Goal: Task Accomplishment & Management: Manage account settings

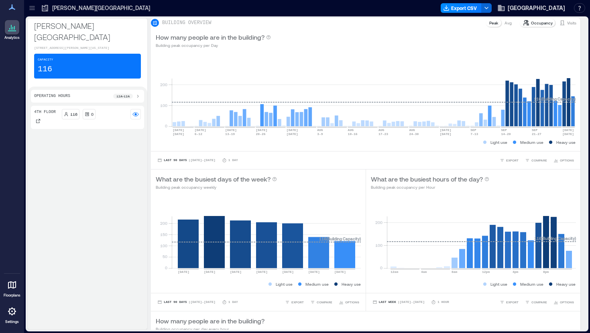
scroll to position [316, 0]
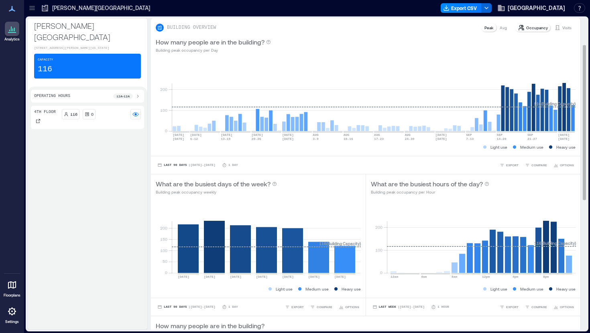
scroll to position [316, 0]
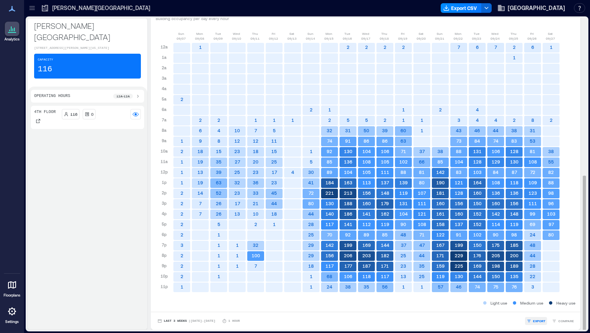
click at [537, 320] on span "EXPORT" at bounding box center [539, 321] width 12 height 5
click at [541, 309] on span "CSV" at bounding box center [542, 309] width 6 height 5
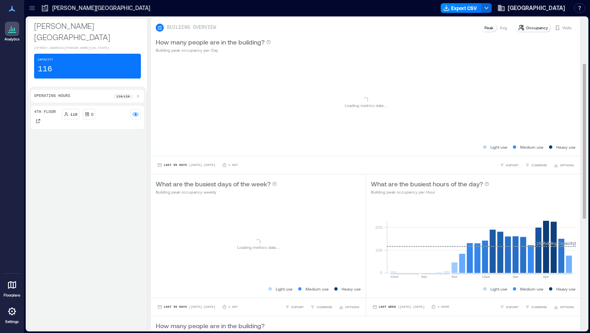
scroll to position [316, 0]
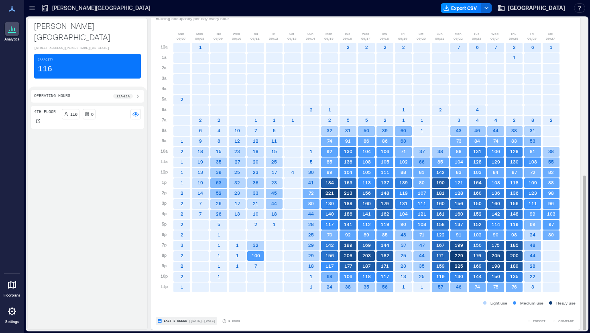
click at [177, 321] on span "Last 3 Weeks" at bounding box center [175, 321] width 23 height 0
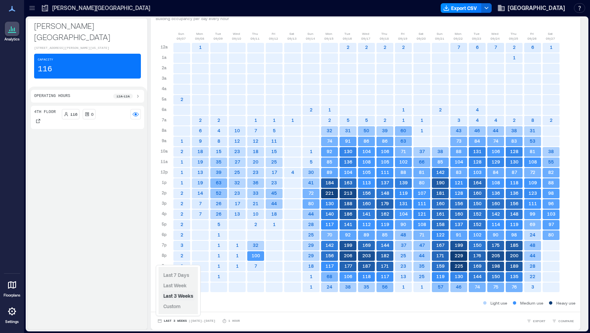
click at [176, 295] on span "Last 3 Weeks" at bounding box center [178, 296] width 30 height 6
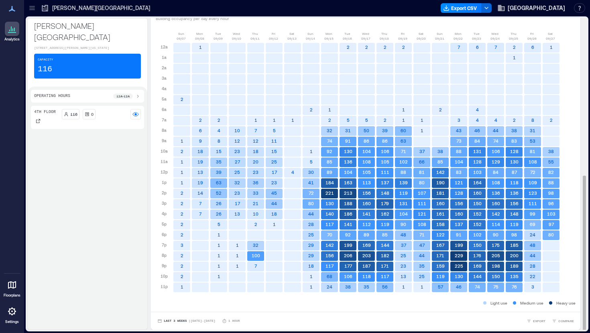
scroll to position [1, 0]
click at [208, 321] on span "| Sep 7 - Sep 27" at bounding box center [202, 321] width 27 height 0
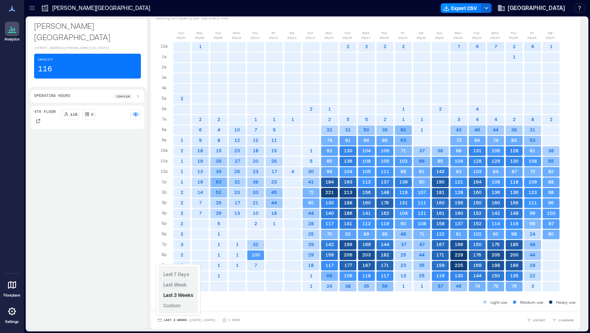
click at [175, 286] on span "Last Week" at bounding box center [174, 285] width 23 height 6
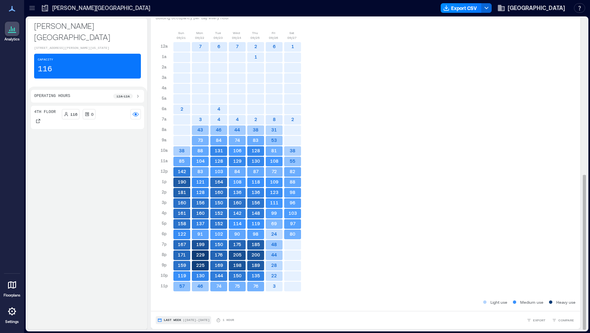
click at [178, 317] on button "Last Week | Sep 21 - Sep 27" at bounding box center [183, 321] width 55 height 8
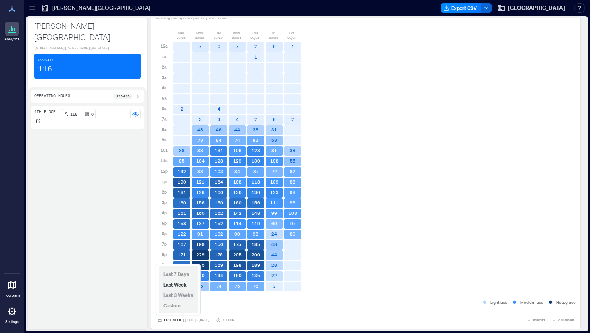
click at [181, 296] on span "Last 3 Weeks" at bounding box center [178, 296] width 30 height 6
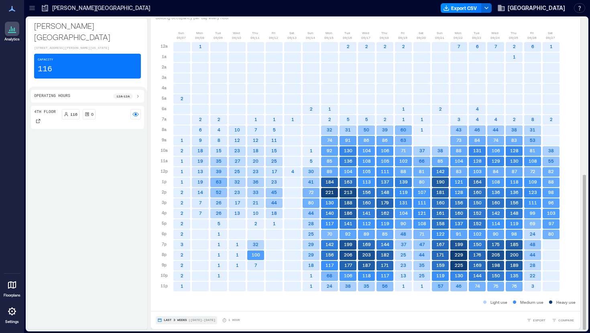
click at [191, 321] on span "| Sep 7 - Sep 27" at bounding box center [202, 321] width 27 height 0
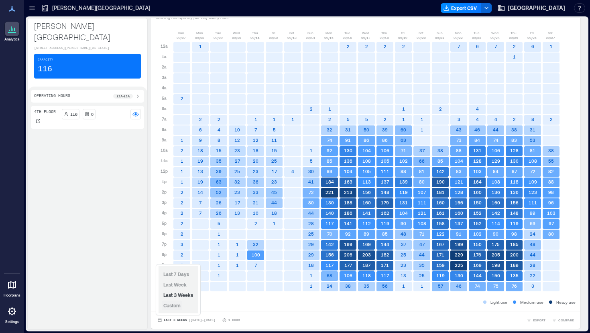
click at [170, 307] on span "Custom" at bounding box center [171, 306] width 17 height 6
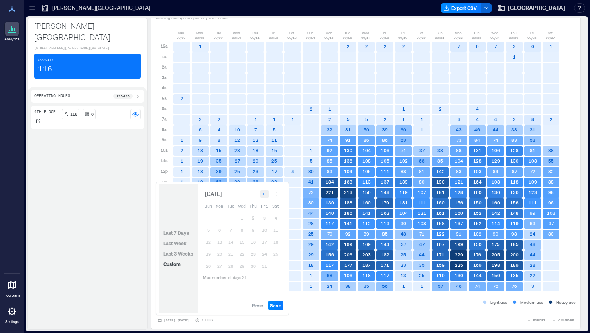
click at [264, 193] on icon "Go to previous month" at bounding box center [264, 195] width 4 height 4
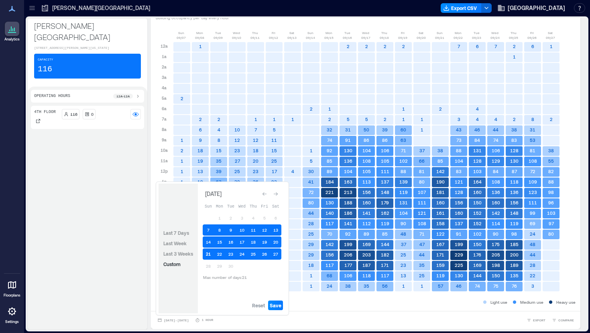
click at [207, 258] on button "21" at bounding box center [208, 254] width 11 height 11
click at [212, 254] on button "21" at bounding box center [208, 254] width 11 height 11
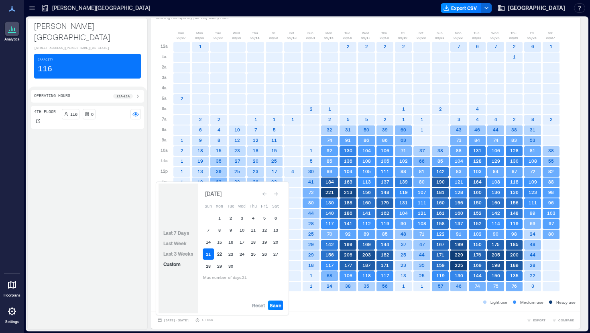
click at [217, 256] on button "22" at bounding box center [219, 254] width 11 height 11
click at [221, 256] on button "22" at bounding box center [219, 254] width 11 height 11
click at [233, 263] on button "30" at bounding box center [230, 266] width 11 height 11
click at [279, 305] on span "Save" at bounding box center [276, 306] width 12 height 6
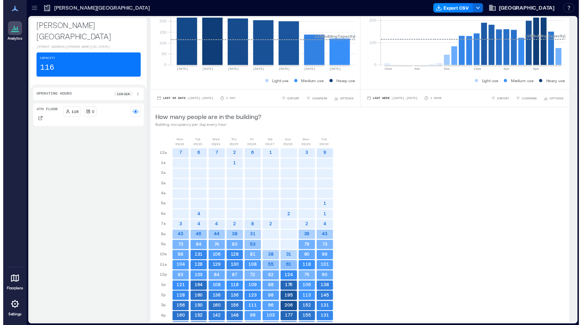
scroll to position [316, 0]
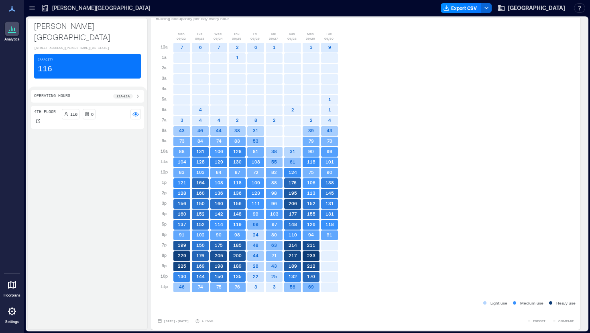
click at [17, 309] on div at bounding box center [12, 312] width 14 height 14
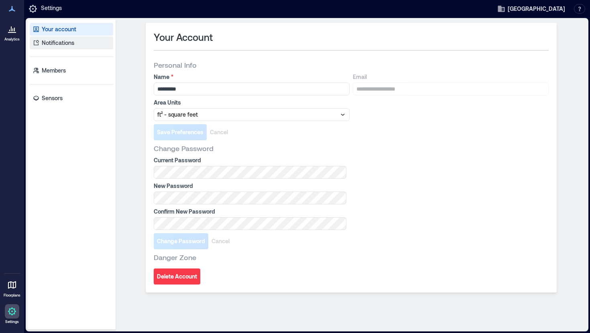
click at [61, 44] on p "Notifications" at bounding box center [58, 43] width 33 height 8
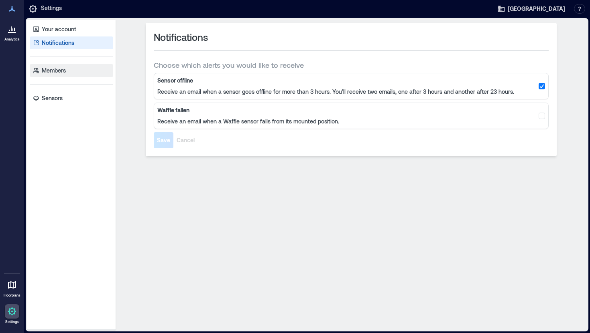
click at [56, 69] on p "Members" at bounding box center [54, 71] width 24 height 8
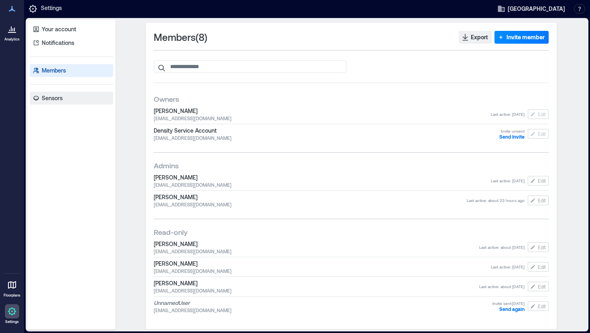
click at [53, 100] on p "Sensors" at bounding box center [52, 98] width 21 height 8
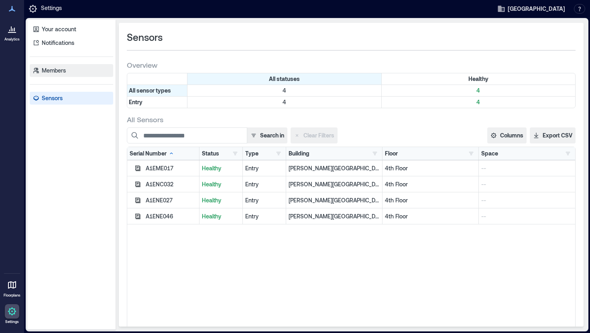
click at [58, 72] on p "Members" at bounding box center [54, 71] width 24 height 8
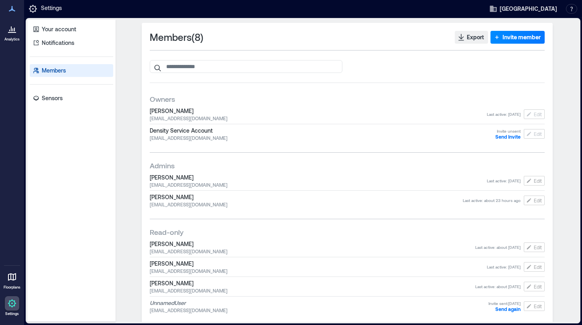
click at [42, 10] on p "Settings" at bounding box center [51, 9] width 21 height 10
click at [535, 7] on span "[GEOGRAPHIC_DATA]" at bounding box center [528, 9] width 57 height 8
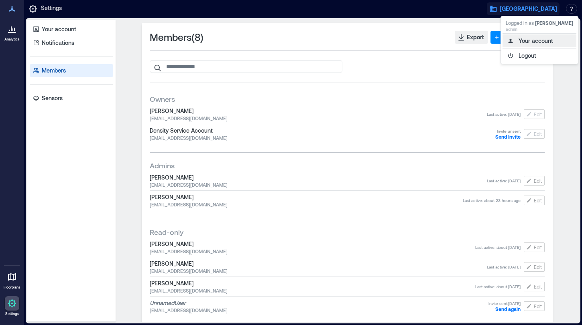
click at [531, 40] on button "Your account" at bounding box center [539, 41] width 74 height 13
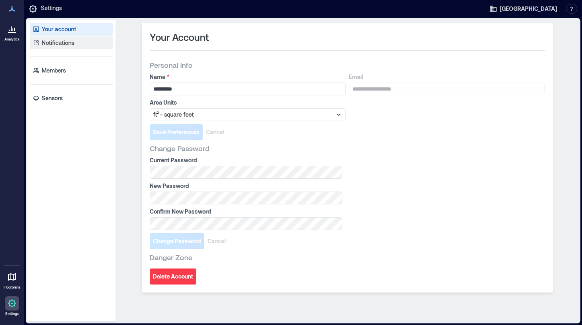
click at [56, 44] on p "Notifications" at bounding box center [58, 43] width 33 height 8
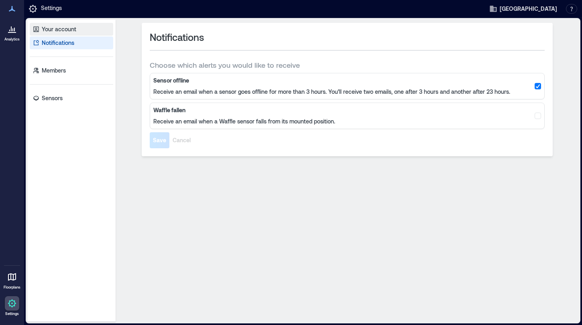
click at [58, 27] on p "Your account" at bounding box center [59, 29] width 35 height 8
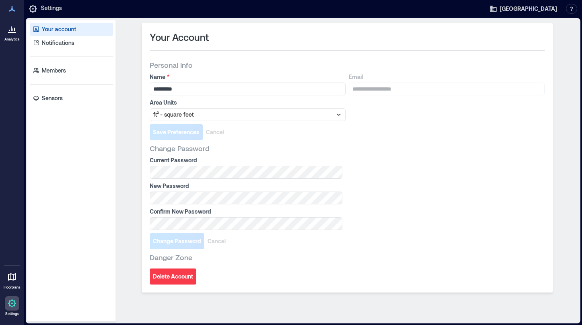
click at [45, 10] on p "Settings" at bounding box center [51, 9] width 21 height 10
click at [16, 8] on div at bounding box center [12, 9] width 14 height 14
click at [13, 8] on icon at bounding box center [12, 9] width 10 height 10
click at [12, 304] on icon at bounding box center [12, 304] width 2 height 2
click at [56, 71] on p "Members" at bounding box center [54, 71] width 24 height 8
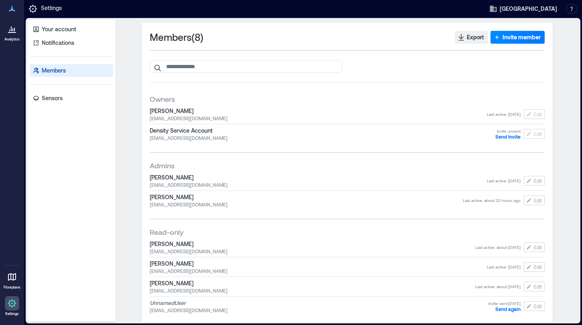
scroll to position [8, 0]
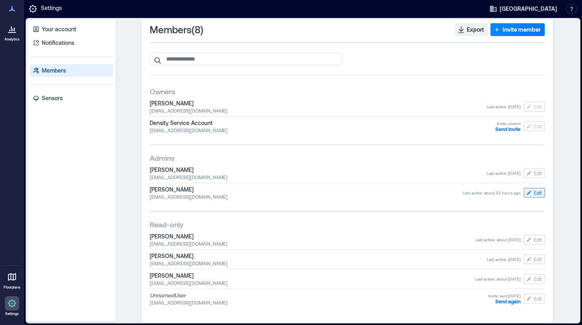
click at [534, 194] on span "Edit" at bounding box center [538, 193] width 8 height 6
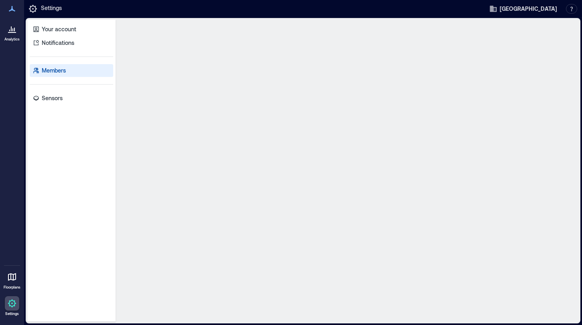
scroll to position [0, 0]
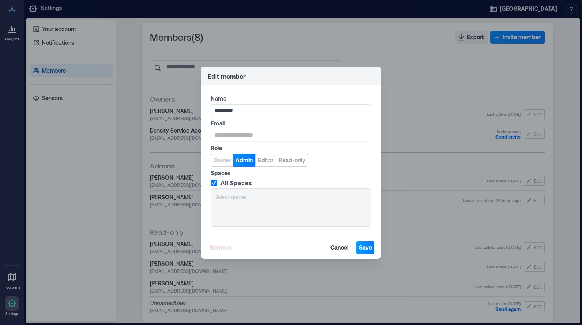
click at [366, 248] on span "Save" at bounding box center [365, 248] width 13 height 8
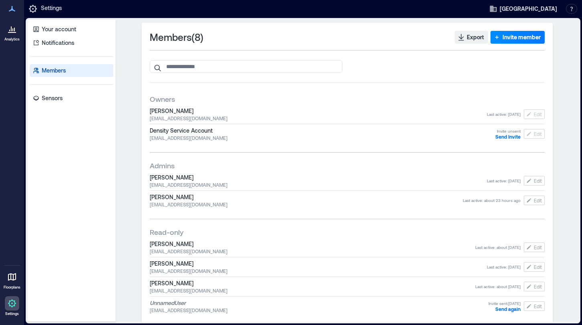
click at [9, 301] on icon at bounding box center [12, 304] width 10 height 10
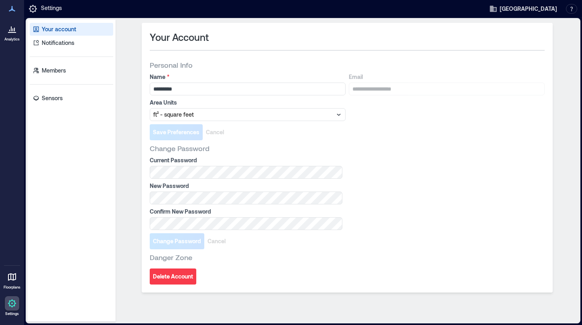
click at [12, 4] on icon at bounding box center [12, 9] width 10 height 10
click at [43, 9] on p "Settings" at bounding box center [51, 9] width 21 height 10
click at [9, 34] on div at bounding box center [12, 29] width 14 height 14
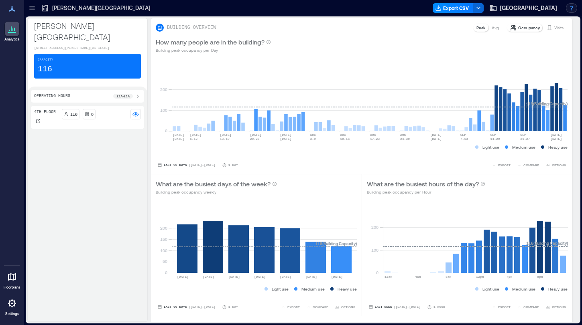
click at [571, 8] on button "button" at bounding box center [571, 8] width 11 height 10
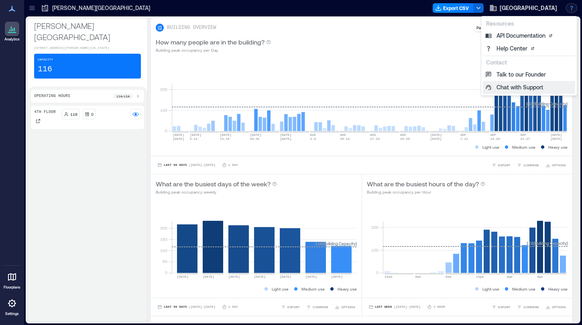
click at [527, 87] on button "Chat with Support" at bounding box center [529, 87] width 92 height 13
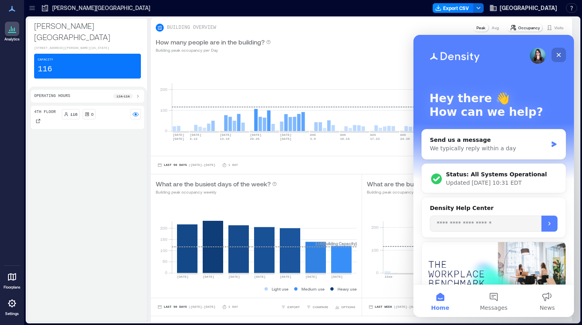
click at [559, 53] on icon "Close" at bounding box center [558, 55] width 6 height 6
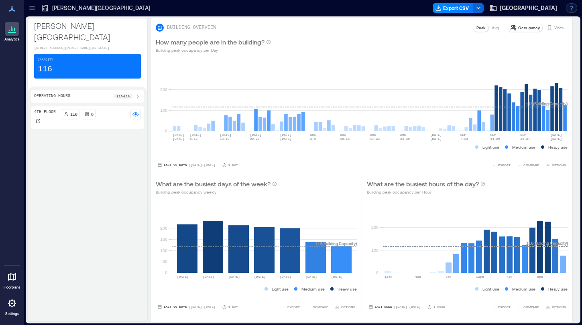
click at [569, 8] on button "button" at bounding box center [571, 8] width 11 height 10
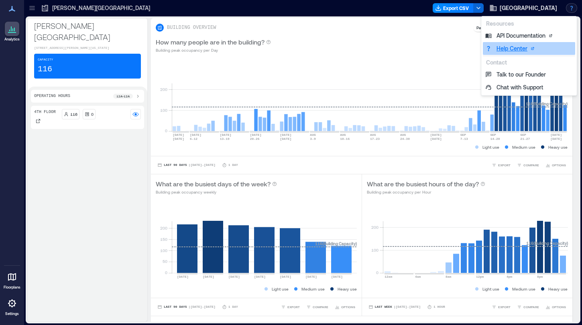
click at [516, 48] on link "Help Center" at bounding box center [529, 48] width 92 height 13
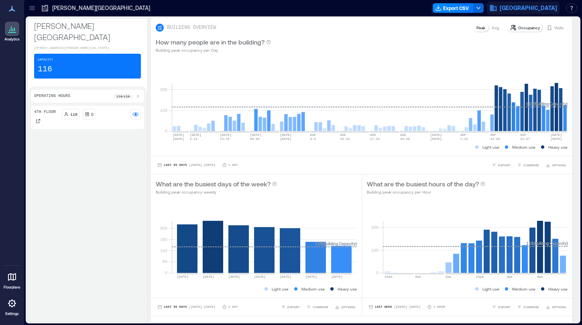
click at [533, 11] on span "[GEOGRAPHIC_DATA]" at bounding box center [528, 8] width 57 height 8
click at [527, 36] on button "Your account" at bounding box center [539, 40] width 74 height 13
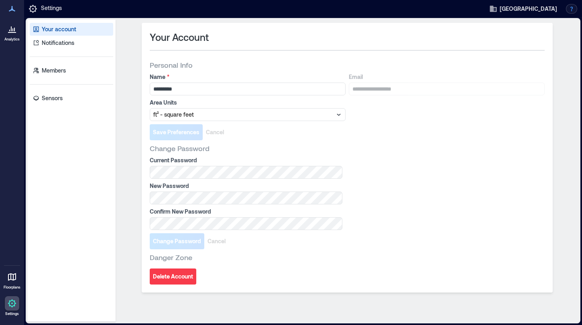
click at [571, 10] on button "button" at bounding box center [571, 9] width 11 height 10
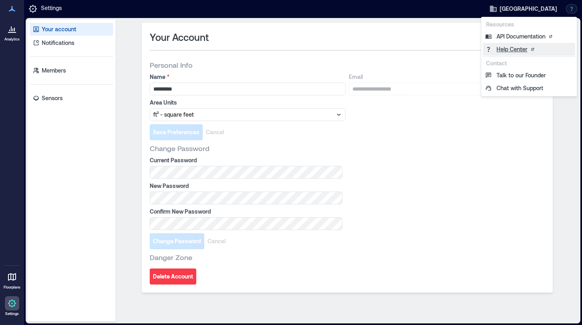
click at [513, 51] on link "Help Center" at bounding box center [529, 49] width 92 height 13
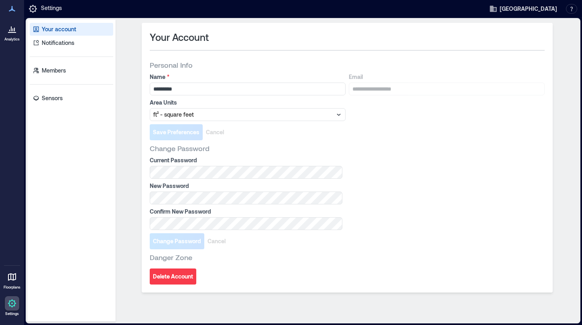
click at [540, 29] on div "**********" at bounding box center [347, 158] width 411 height 270
click at [539, 8] on span "[GEOGRAPHIC_DATA]" at bounding box center [528, 9] width 57 height 8
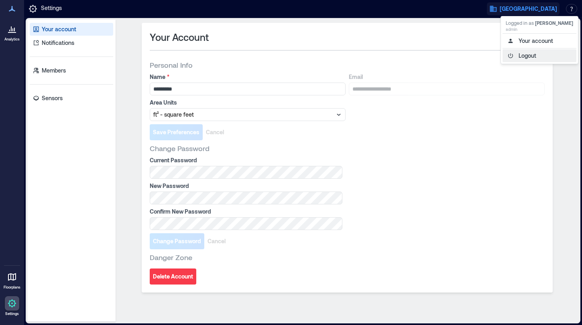
click at [521, 55] on button "Logout" at bounding box center [539, 55] width 74 height 13
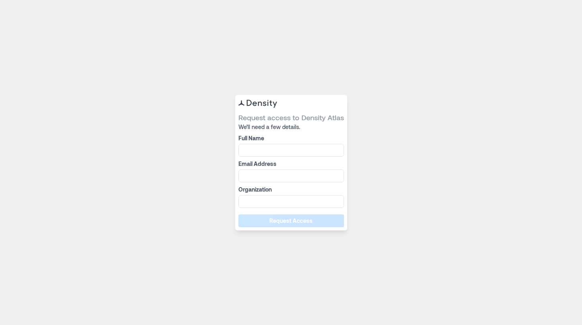
click at [264, 157] on form "Request access to Density Atlas We’ll need a few details. Full Name Email Addre…" at bounding box center [291, 170] width 106 height 115
click at [263, 153] on input "Full Name" at bounding box center [291, 150] width 106 height 13
type input "***"
type input "*"
type input "***"
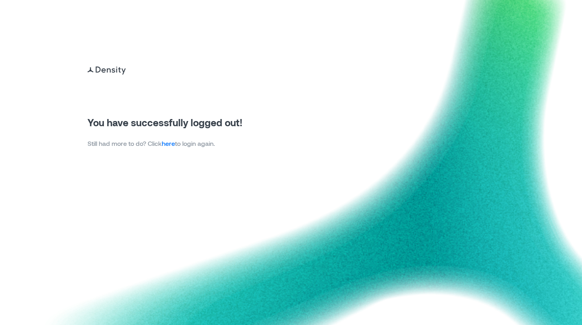
click at [167, 142] on link "here" at bounding box center [168, 144] width 13 height 8
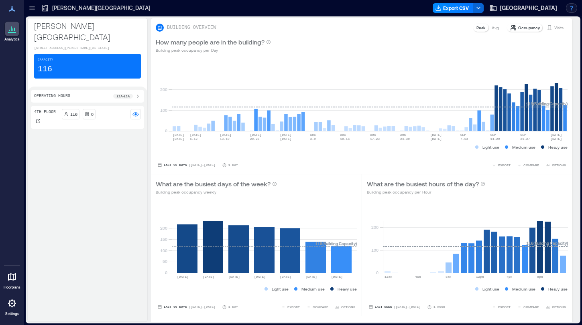
click at [573, 8] on button "button" at bounding box center [571, 8] width 11 height 10
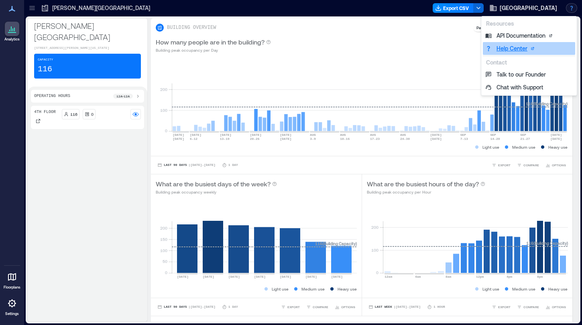
click at [519, 48] on link "Help Center" at bounding box center [529, 48] width 92 height 13
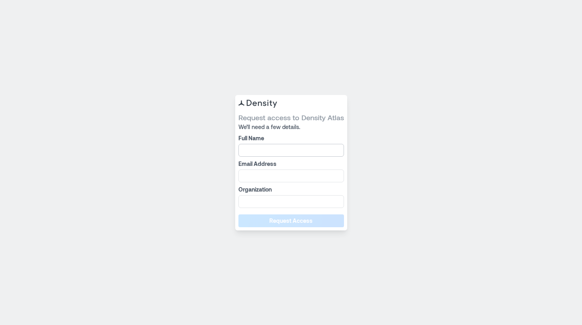
click at [271, 146] on input "Full Name" at bounding box center [291, 150] width 106 height 13
type input "*********"
type input "**********"
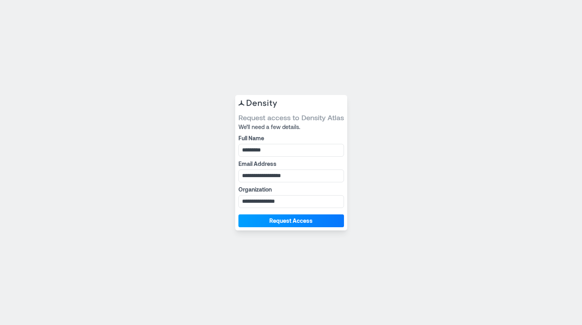
type input "**********"
click at [299, 226] on button "Request Access" at bounding box center [291, 221] width 106 height 13
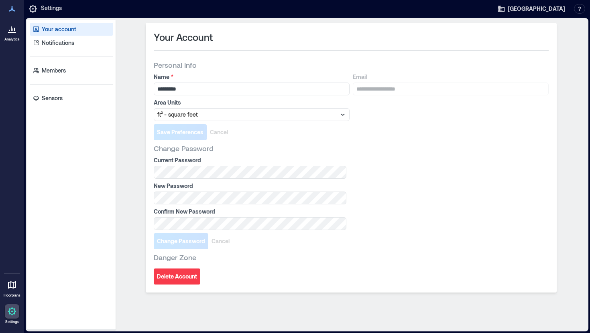
click at [534, 15] on div "Carleton College Resources API Documentation Help Center Contact Talk to our Fo…" at bounding box center [540, 9] width 97 height 14
click at [534, 12] on span "[GEOGRAPHIC_DATA]" at bounding box center [536, 9] width 57 height 8
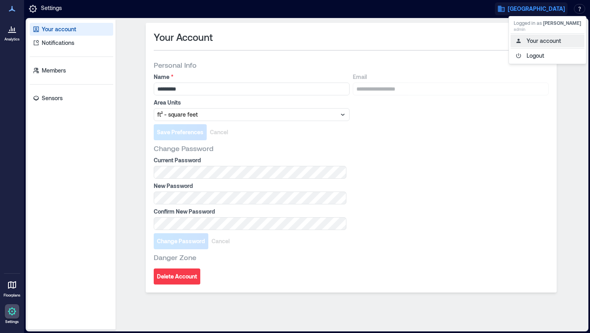
click at [539, 40] on button "Your account" at bounding box center [547, 41] width 74 height 13
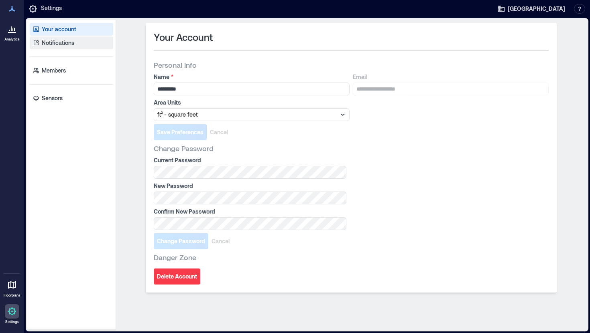
click at [72, 47] on link "Notifications" at bounding box center [71, 43] width 83 height 13
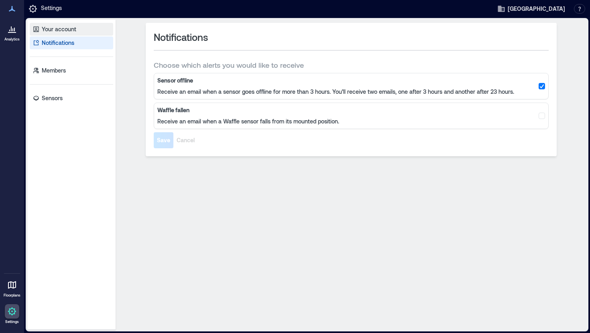
click at [67, 29] on p "Your account" at bounding box center [59, 29] width 35 height 8
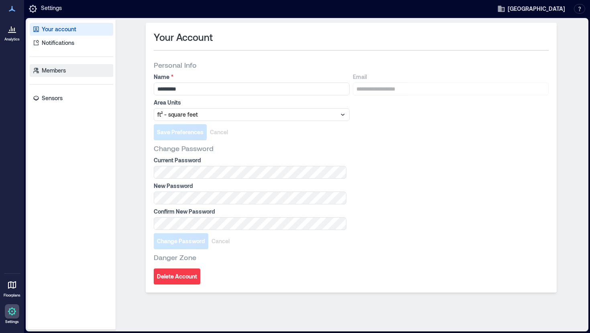
click at [57, 71] on p "Members" at bounding box center [54, 71] width 24 height 8
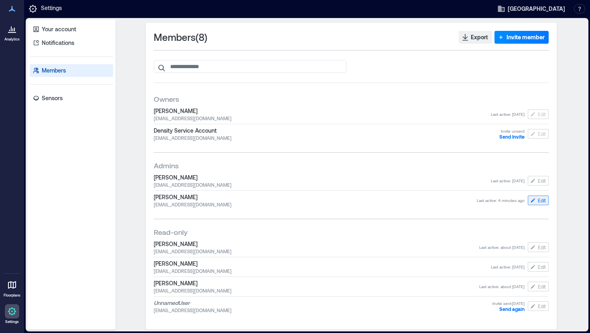
click at [538, 199] on span "Edit" at bounding box center [542, 200] width 8 height 6
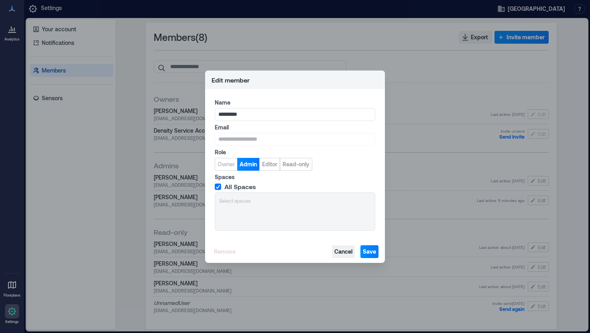
click at [346, 253] on span "Cancel" at bounding box center [343, 252] width 18 height 8
